Goal: Entertainment & Leisure: Consume media (video, audio)

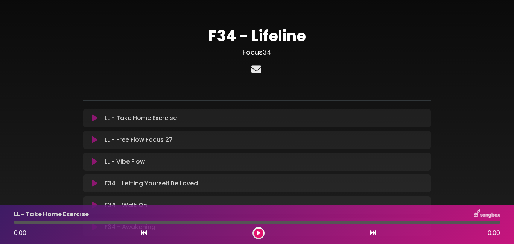
click at [258, 68] on icon at bounding box center [256, 69] width 13 height 10
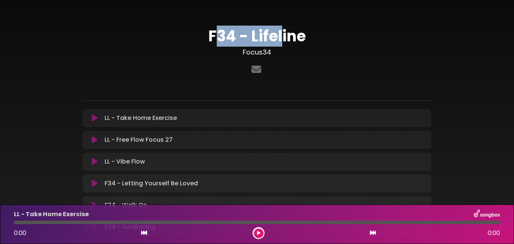
drag, startPoint x: 216, startPoint y: 37, endPoint x: 284, endPoint y: 40, distance: 67.8
click at [284, 40] on h1 "F34 - Lifeline" at bounding box center [257, 36] width 348 height 18
click at [252, 42] on h1 "F34 - Lifeline" at bounding box center [257, 36] width 348 height 18
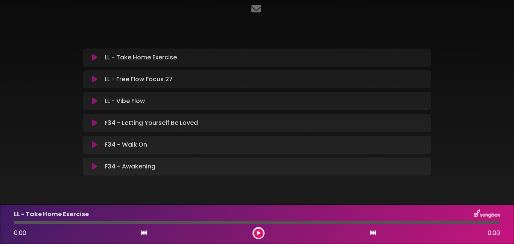
scroll to position [79, 0]
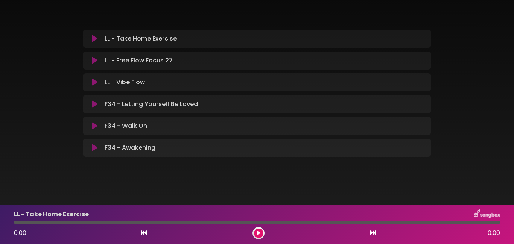
click at [94, 146] on icon at bounding box center [95, 148] width 6 height 8
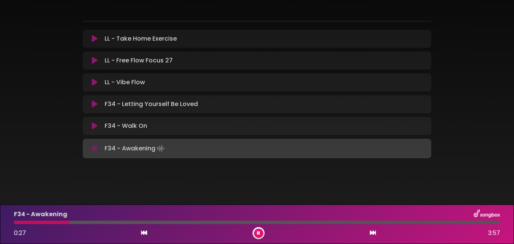
click at [95, 128] on icon at bounding box center [95, 126] width 6 height 8
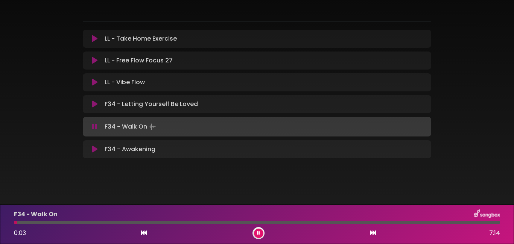
click at [176, 222] on div at bounding box center [257, 222] width 486 height 3
click at [214, 222] on div at bounding box center [257, 222] width 486 height 3
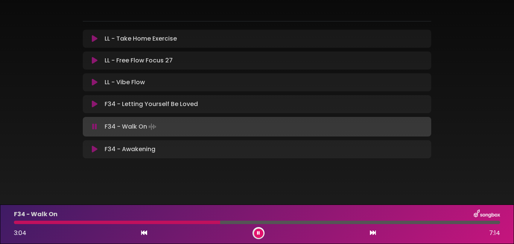
click at [94, 105] on icon at bounding box center [95, 104] width 6 height 8
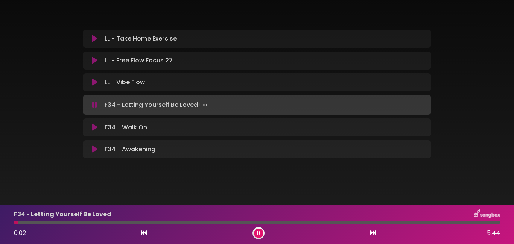
click at [264, 223] on div at bounding box center [257, 222] width 486 height 3
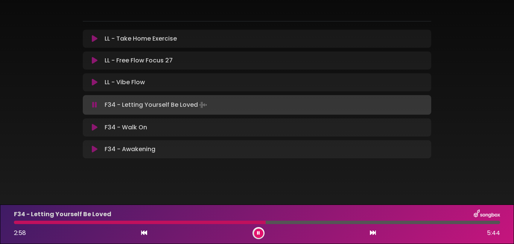
click at [354, 224] on div at bounding box center [257, 222] width 486 height 3
click at [94, 39] on icon at bounding box center [95, 39] width 6 height 8
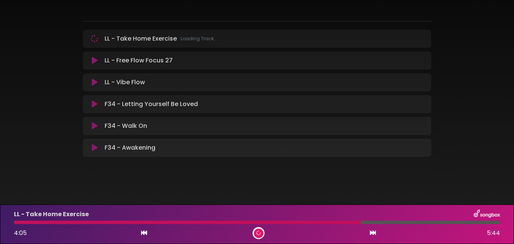
click at [234, 221] on div at bounding box center [187, 222] width 347 height 3
